Goal: Use online tool/utility: Utilize a website feature to perform a specific function

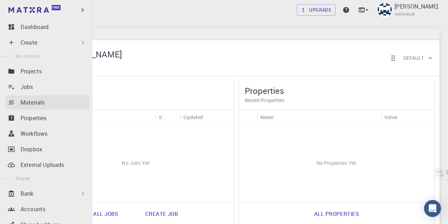
click at [28, 103] on p "Materials" at bounding box center [33, 102] width 24 height 8
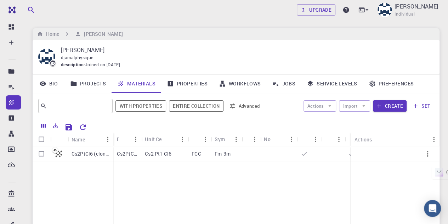
click at [186, 40] on div "[PERSON_NAME] djamalphysique description : Joined on [DATE]" at bounding box center [236, 57] width 407 height 34
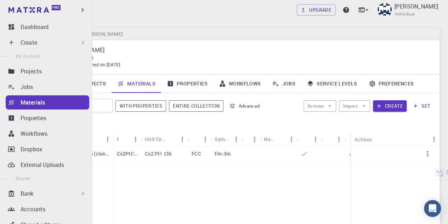
click at [41, 40] on div "Create" at bounding box center [54, 42] width 66 height 8
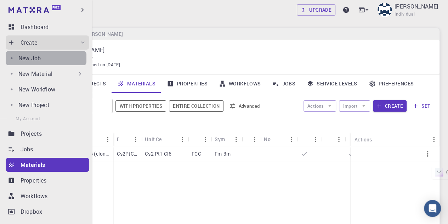
click at [50, 53] on link "New Job" at bounding box center [46, 58] width 81 height 14
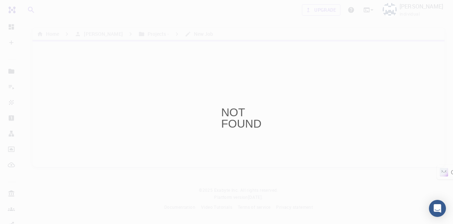
click at [230, 101] on div "NOT FOUND" at bounding box center [226, 112] width 453 height 224
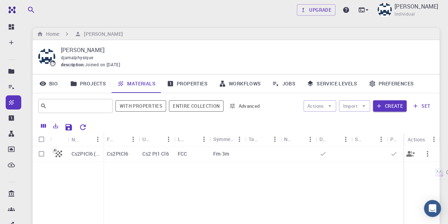
click at [151, 151] on p "Cs2 Pt1 Cl6" at bounding box center [155, 153] width 27 height 7
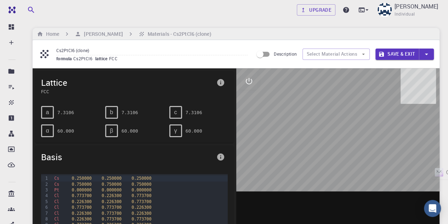
click at [126, 161] on span "Basis" at bounding box center [127, 156] width 172 height 11
click at [85, 58] on span "Cs2PtCl6" at bounding box center [84, 59] width 22 height 6
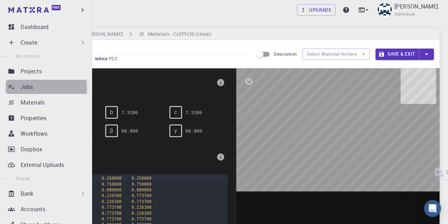
click at [33, 88] on div "Jobs" at bounding box center [55, 86] width 69 height 8
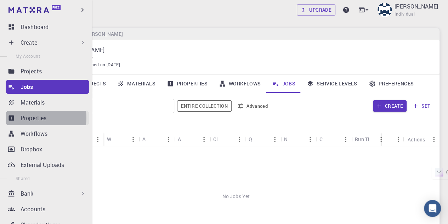
click at [33, 118] on p "Properties" at bounding box center [34, 118] width 26 height 8
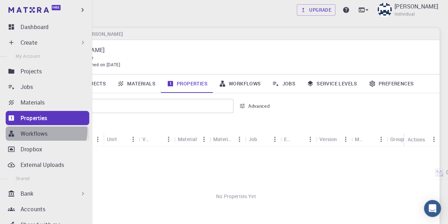
click at [44, 130] on p "Workflows" at bounding box center [34, 133] width 27 height 8
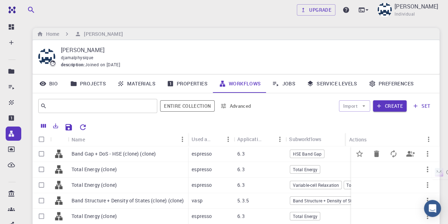
click at [147, 154] on p "Band Gap + DoS - HSE (clone) (clone)" at bounding box center [114, 153] width 84 height 7
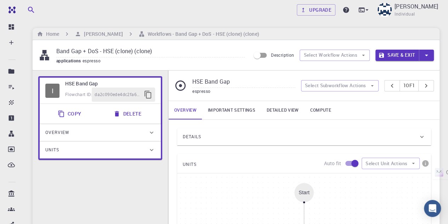
click at [217, 111] on link "Important settings" at bounding box center [231, 110] width 59 height 18
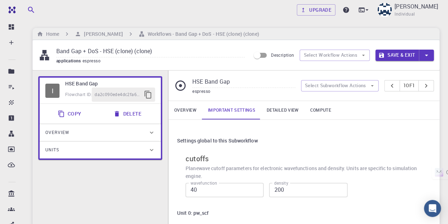
click at [188, 110] on link "Overview" at bounding box center [185, 110] width 34 height 18
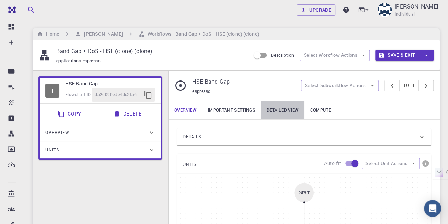
click at [273, 104] on link "Detailed view" at bounding box center [282, 110] width 43 height 18
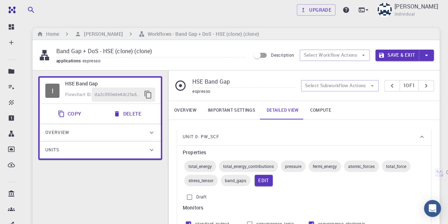
click at [194, 113] on link "Overview" at bounding box center [185, 110] width 34 height 18
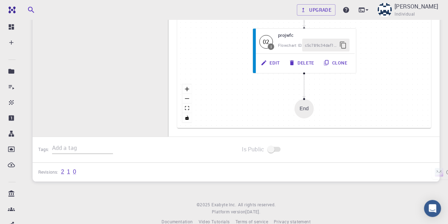
scroll to position [259, 0]
click at [188, 109] on button "fit view" at bounding box center [186, 107] width 9 height 10
click at [187, 107] on icon "fit view" at bounding box center [187, 107] width 4 height 4
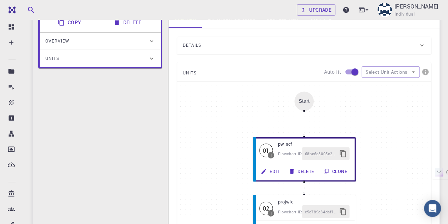
scroll to position [90, 0]
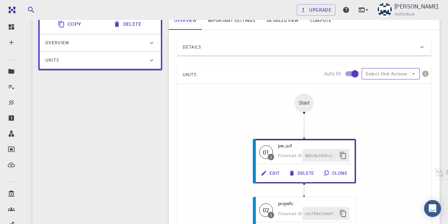
click at [398, 74] on button "Select Unit Actions" at bounding box center [390, 73] width 58 height 11
click at [145, 153] on div "I HSE Band Gap Flowchart ID: da2c090ede4dc2fa6e66647f Copy Delete Overview Prop…" at bounding box center [100, 148] width 135 height 335
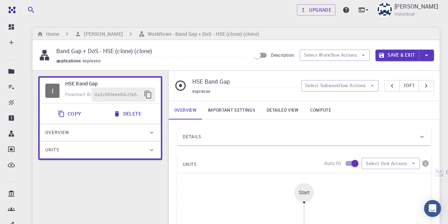
scroll to position [0, 0]
click at [156, 36] on h6 "Workflows - Band Gap + DoS - HSE (clone) (clone)" at bounding box center [202, 34] width 114 height 8
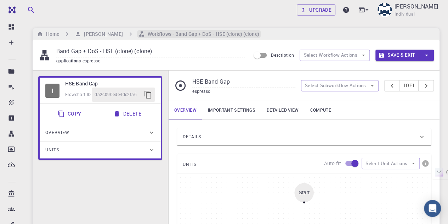
click at [175, 33] on h6 "Workflows - Band Gap + DoS - HSE (clone) (clone)" at bounding box center [202, 34] width 114 height 8
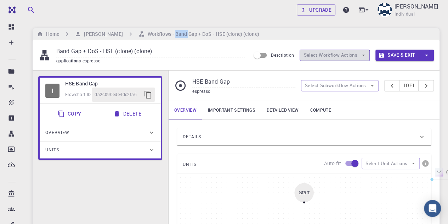
click at [354, 52] on button "Select Workflow Actions" at bounding box center [334, 55] width 70 height 11
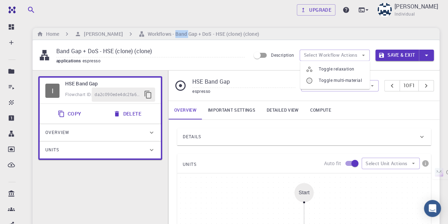
click at [338, 65] on li "Toggle relaxation" at bounding box center [335, 68] width 70 height 11
type input "Variable-cell Relaxation"
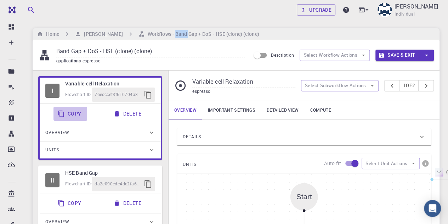
click at [73, 111] on button "Copy" at bounding box center [70, 114] width 34 height 14
click at [226, 107] on link "Important settings" at bounding box center [231, 110] width 59 height 18
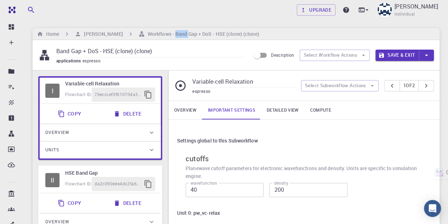
click at [267, 107] on link "Detailed view" at bounding box center [282, 110] width 43 height 18
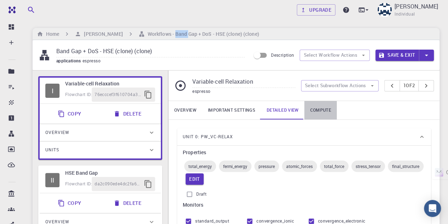
click at [322, 109] on link "Compute" at bounding box center [320, 110] width 32 height 18
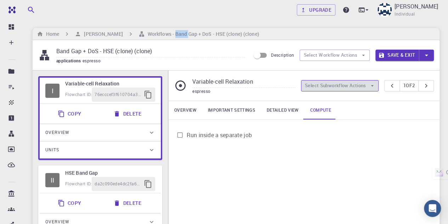
click at [366, 85] on button "Select Subworkflow Actions" at bounding box center [340, 85] width 78 height 11
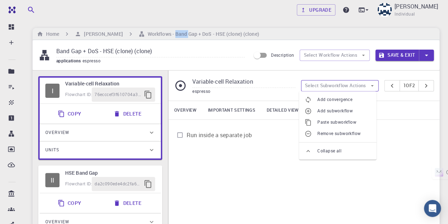
click at [366, 85] on button "Select Subworkflow Actions" at bounding box center [340, 85] width 78 height 11
click at [354, 99] on span "Add convergence" at bounding box center [343, 99] width 53 height 7
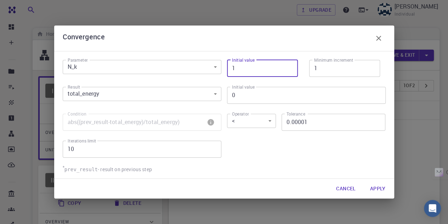
click at [250, 67] on input "1" at bounding box center [262, 68] width 71 height 17
click at [287, 65] on input "2" at bounding box center [262, 68] width 71 height 17
click at [287, 65] on input "3" at bounding box center [262, 68] width 71 height 17
click at [287, 65] on input "4" at bounding box center [262, 68] width 71 height 17
click at [287, 65] on input "5" at bounding box center [262, 68] width 71 height 17
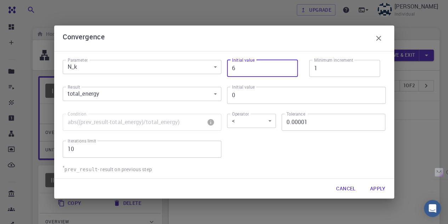
click at [287, 65] on input "6" at bounding box center [262, 68] width 71 height 17
click at [287, 65] on input "7" at bounding box center [262, 68] width 71 height 17
click at [287, 65] on input "8" at bounding box center [262, 68] width 71 height 17
click at [287, 65] on input "9" at bounding box center [262, 68] width 71 height 17
click at [287, 65] on input "10" at bounding box center [262, 68] width 71 height 17
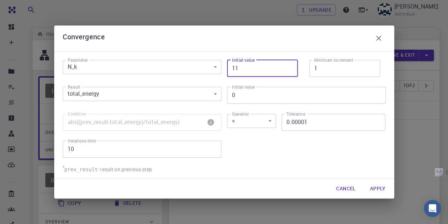
click at [287, 65] on input "11" at bounding box center [262, 68] width 71 height 17
click at [287, 65] on input "12" at bounding box center [262, 68] width 71 height 17
click at [287, 65] on input "13" at bounding box center [262, 68] width 71 height 17
click at [287, 65] on input "14" at bounding box center [262, 68] width 71 height 17
click at [287, 65] on input "15" at bounding box center [262, 68] width 71 height 17
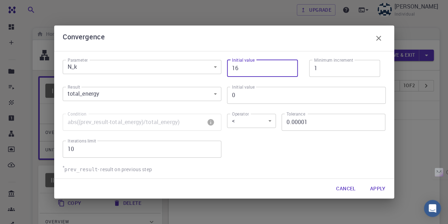
click at [287, 65] on input "16" at bounding box center [262, 68] width 71 height 17
type input "17"
click at [287, 65] on input "17" at bounding box center [262, 68] width 71 height 17
click at [287, 84] on div "Initial value 0 Initial value" at bounding box center [303, 91] width 164 height 27
click at [329, 67] on input "1" at bounding box center [344, 68] width 71 height 17
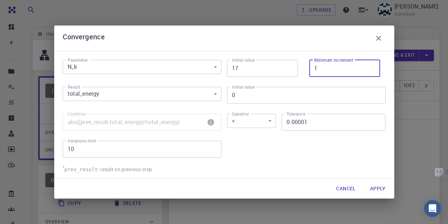
click at [329, 67] on input "1" at bounding box center [344, 68] width 71 height 17
type input "100"
click at [264, 83] on div "Initial value 0 Initial value" at bounding box center [303, 91] width 164 height 27
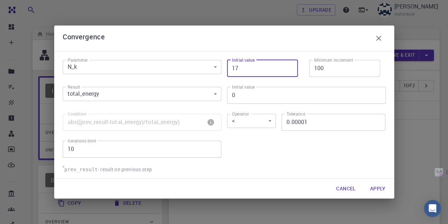
click at [263, 70] on input "17" at bounding box center [262, 68] width 71 height 17
type input "100"
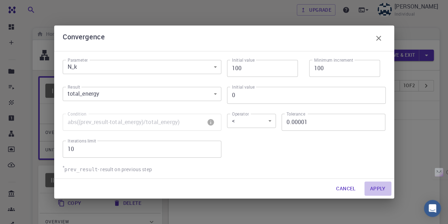
click at [379, 188] on button "Apply" at bounding box center [377, 188] width 27 height 14
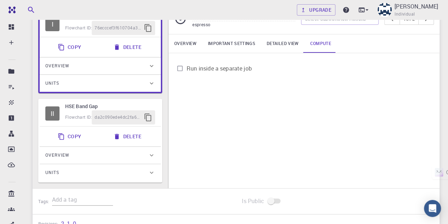
scroll to position [62, 0]
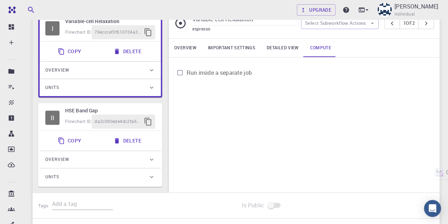
click at [153, 157] on icon at bounding box center [151, 159] width 7 height 7
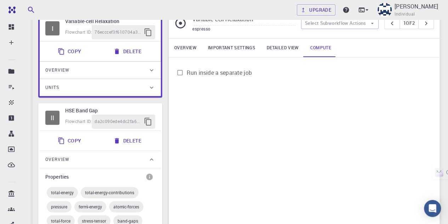
click at [200, 163] on div "Overview Important settings Detailed view Compute Run inside a separate job" at bounding box center [303, 180] width 271 height 283
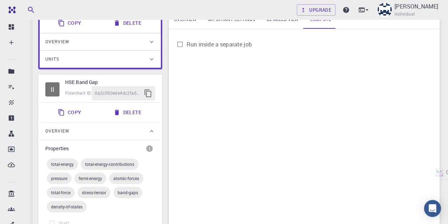
scroll to position [105, 0]
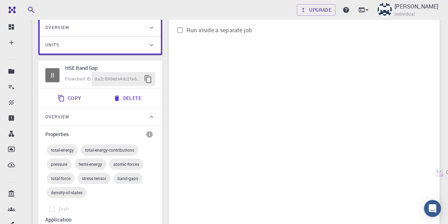
click at [58, 148] on span "total-energy" at bounding box center [62, 150] width 31 height 6
type input "HSE Band Gap"
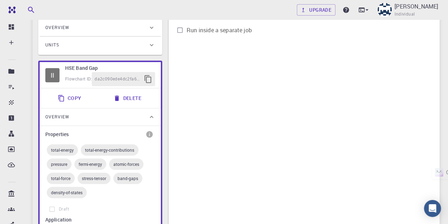
click at [58, 148] on span "total-energy" at bounding box center [62, 150] width 31 height 6
click at [117, 151] on span "total-energy-contributions" at bounding box center [110, 150] width 58 height 6
drag, startPoint x: 91, startPoint y: 141, endPoint x: 80, endPoint y: 130, distance: 14.8
click at [80, 131] on div "Properties total-energy total-energy-contributions pressure fermi-energy atomic…" at bounding box center [100, 171] width 110 height 87
click at [131, 129] on div "Properties" at bounding box center [100, 133] width 110 height 11
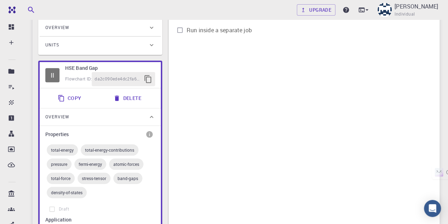
click at [64, 148] on span "total-energy" at bounding box center [62, 150] width 31 height 6
click at [96, 148] on span "total-energy-contributions" at bounding box center [110, 150] width 58 height 6
click at [57, 166] on div "pressure" at bounding box center [59, 163] width 25 height 11
click at [203, 151] on div "Overview Important settings Detailed view Compute Run inside a separate job" at bounding box center [303, 137] width 271 height 283
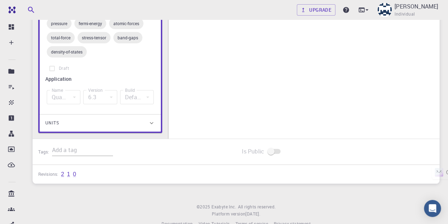
scroll to position [189, 0]
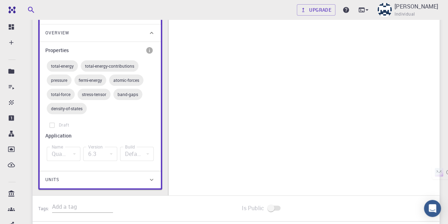
click at [64, 126] on span "Draft" at bounding box center [64, 124] width 10 height 7
click at [49, 63] on span "total-energy" at bounding box center [62, 66] width 31 height 6
click at [108, 70] on div "total-energy-contributions" at bounding box center [110, 65] width 58 height 11
click at [67, 77] on span "pressure" at bounding box center [59, 80] width 25 height 6
click at [198, 84] on div "Overview Important settings Detailed view Compute Run inside a separate job" at bounding box center [303, 53] width 271 height 283
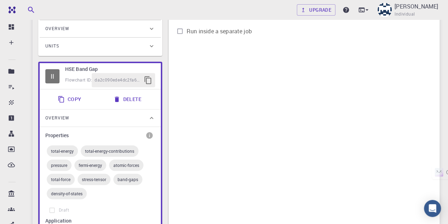
scroll to position [61, 0]
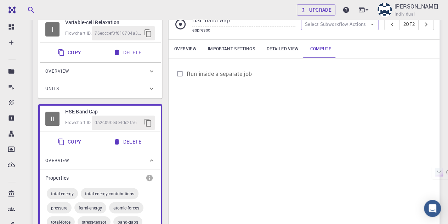
click at [110, 123] on span "da2c090ede4dc2fa6e66647f" at bounding box center [118, 122] width 46 height 7
click at [78, 122] on span "Flowchart ID:" at bounding box center [78, 122] width 27 height 6
click at [101, 122] on span "da2c090ede4dc2fa6e66647f" at bounding box center [118, 122] width 46 height 7
click at [151, 86] on icon at bounding box center [151, 88] width 7 height 7
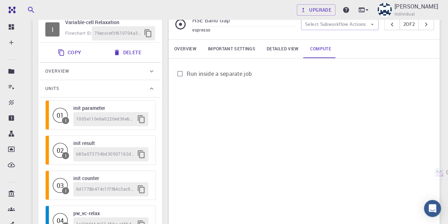
click at [151, 86] on icon at bounding box center [151, 88] width 7 height 7
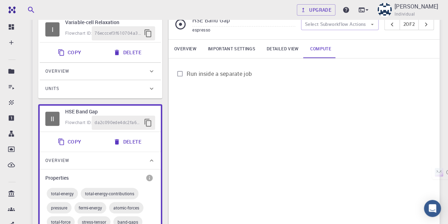
click at [65, 139] on button "Copy" at bounding box center [70, 142] width 34 height 14
